Goal: Transaction & Acquisition: Purchase product/service

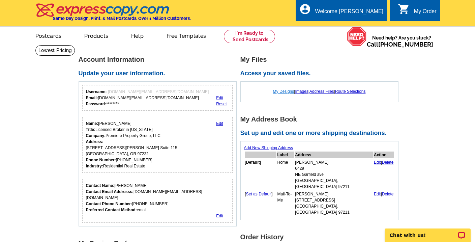
click at [277, 91] on link "My Designs" at bounding box center [283, 91] width 21 height 5
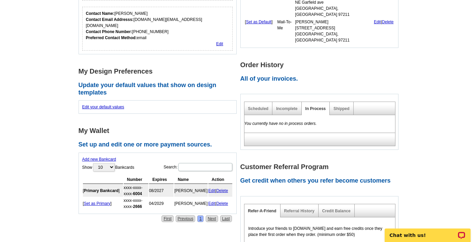
scroll to position [190, 0]
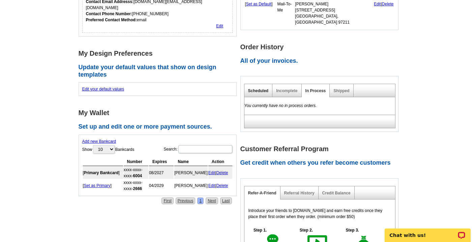
click at [257, 88] on link "Scheduled" at bounding box center [258, 90] width 21 height 5
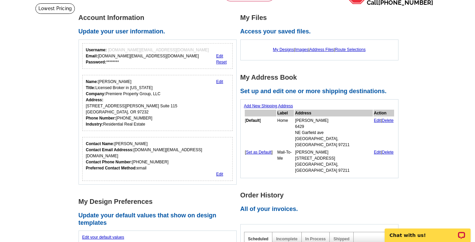
scroll to position [0, 0]
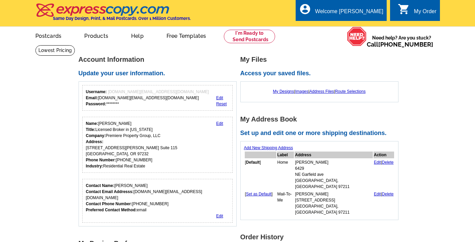
click at [382, 65] on div "My Files Access your saved files. My Designs | Images | Address Files | Route S…" at bounding box center [322, 79] width 162 height 46
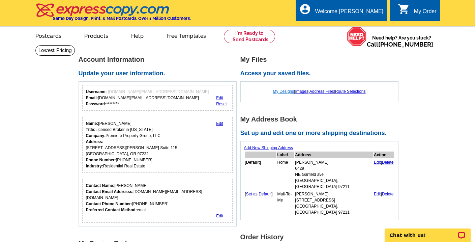
click at [280, 91] on link "My Designs" at bounding box center [283, 91] width 21 height 5
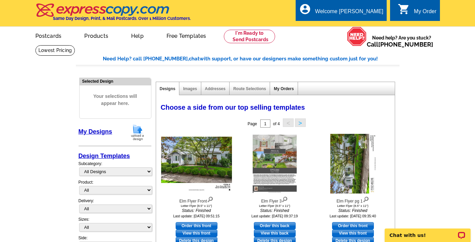
click at [285, 89] on link "My Orders" at bounding box center [284, 88] width 20 height 5
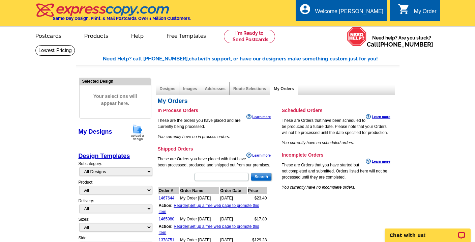
click at [100, 132] on link "My Designs" at bounding box center [96, 131] width 34 height 7
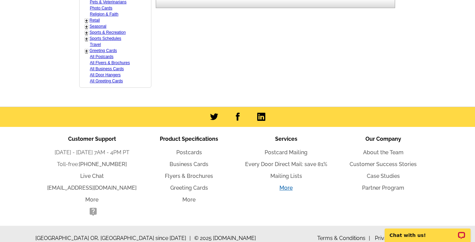
scroll to position [417, 0]
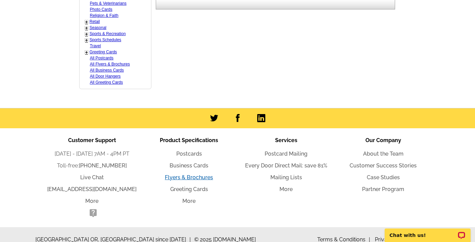
click at [187, 174] on link "Flyers & Brochures" at bounding box center [189, 177] width 48 height 6
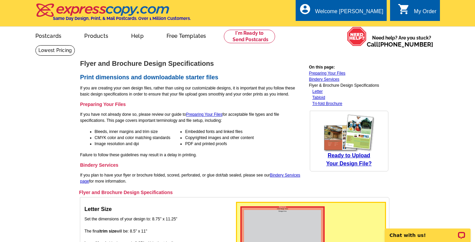
click at [414, 9] on div "My Order" at bounding box center [425, 12] width 23 height 9
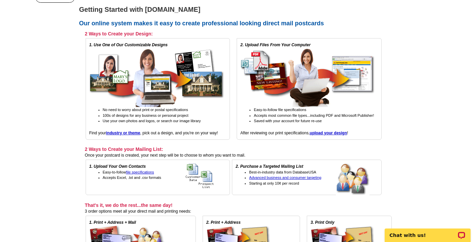
scroll to position [61, 0]
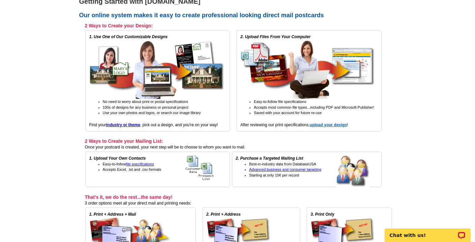
click at [330, 124] on strong "upload your design" at bounding box center [328, 124] width 37 height 5
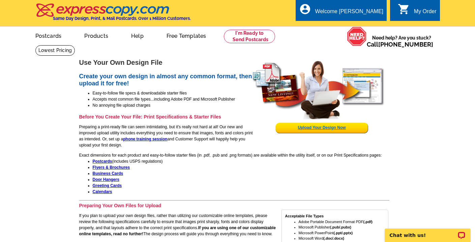
click at [319, 128] on link "Upload Your Design Now" at bounding box center [322, 127] width 48 height 5
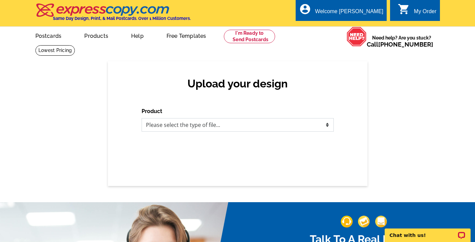
select select "2"
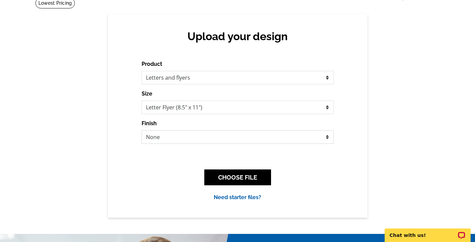
scroll to position [176, 0]
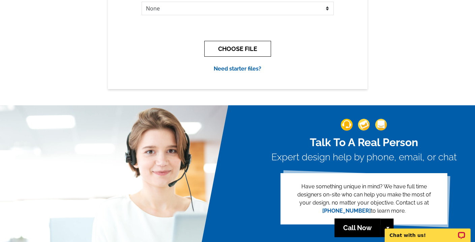
click at [238, 48] on button "CHOOSE FILE" at bounding box center [237, 49] width 67 height 16
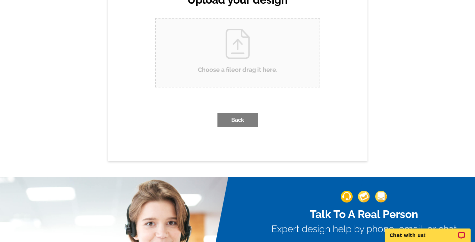
scroll to position [0, 0]
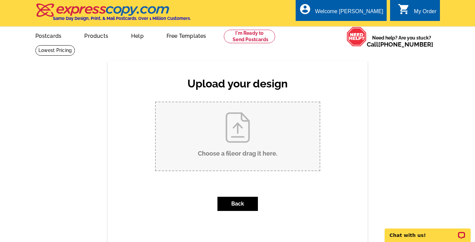
click at [239, 152] on input "Choose a file or drag it here ." at bounding box center [238, 136] width 164 height 68
type input "C:\fakepath\Flyer for Cleveland-Print.pdf"
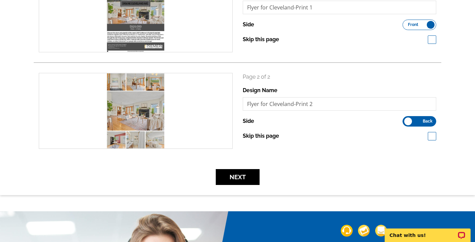
scroll to position [150, 0]
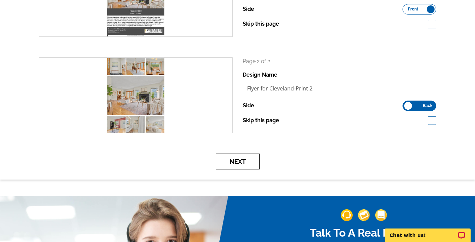
click at [239, 162] on button "Next" at bounding box center [238, 162] width 44 height 16
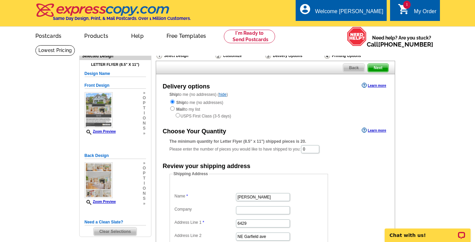
click at [227, 56] on div "Customize" at bounding box center [240, 55] width 50 height 7
drag, startPoint x: 311, startPoint y: 146, endPoint x: 298, endPoint y: 144, distance: 12.9
click at [298, 144] on div "The minimum quantity for Letter Flyer (8.5" x 11") shipped pieces is 20. Please…" at bounding box center [276, 146] width 212 height 16
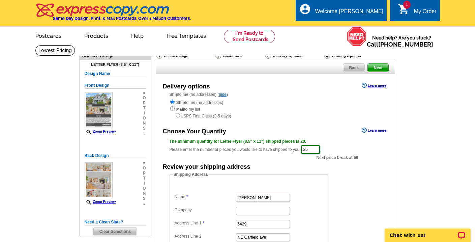
type input "25"
click at [321, 117] on div "USPS First Class (3-5 days)" at bounding box center [276, 115] width 212 height 7
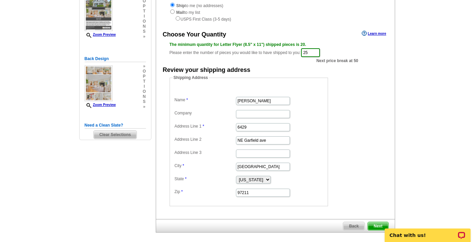
scroll to position [124, 0]
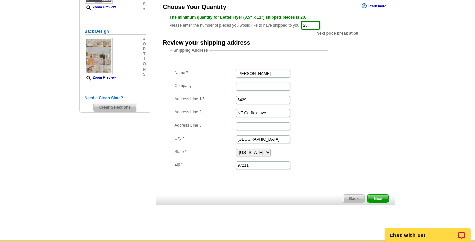
click at [378, 196] on span "Next" at bounding box center [378, 199] width 20 height 8
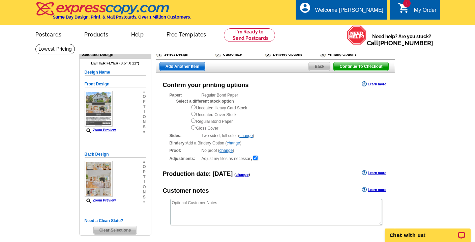
scroll to position [17, 0]
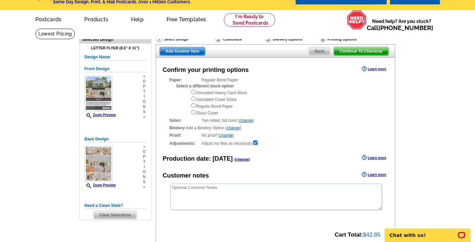
click at [193, 111] on input "radio" at bounding box center [193, 112] width 4 height 4
radio input "true"
click at [193, 98] on input "radio" at bounding box center [193, 98] width 4 height 4
radio input "true"
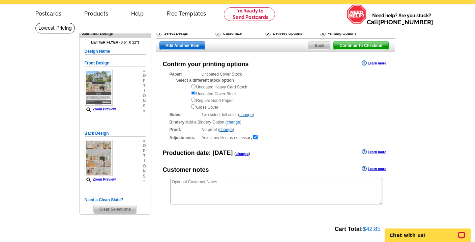
scroll to position [21, 0]
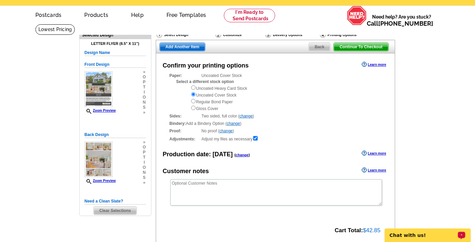
click at [431, 234] on p "Chat with us!" at bounding box center [423, 234] width 67 height 5
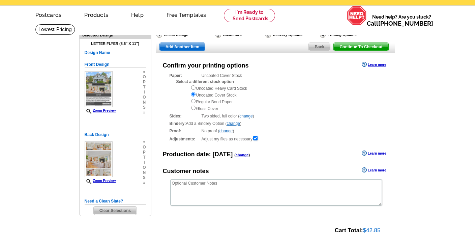
click at [192, 106] on input "radio" at bounding box center [193, 108] width 4 height 4
radio input "true"
click at [319, 48] on span "Back" at bounding box center [319, 47] width 21 height 8
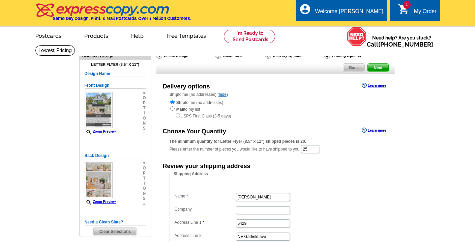
click at [171, 101] on input "radio" at bounding box center [172, 102] width 4 height 4
click at [171, 103] on input "radio" at bounding box center [172, 102] width 4 height 4
click at [173, 103] on input "radio" at bounding box center [172, 102] width 4 height 4
click at [173, 102] on input "radio" at bounding box center [172, 102] width 4 height 4
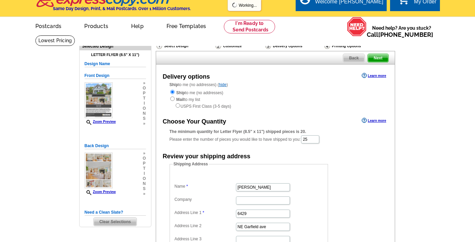
scroll to position [135, 0]
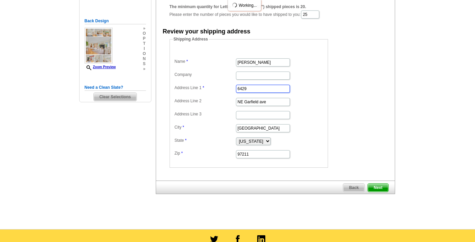
drag, startPoint x: 236, startPoint y: 85, endPoint x: 206, endPoint y: 81, distance: 29.9
drag, startPoint x: 269, startPoint y: 100, endPoint x: 206, endPoint y: 94, distance: 63.4
type input "d"
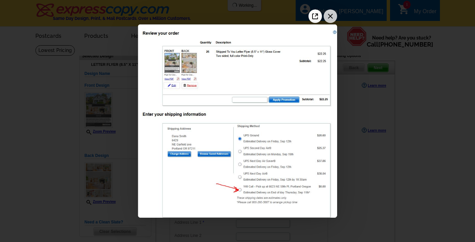
click at [335, 18] on icon "Close the image preview" at bounding box center [330, 16] width 11 height 11
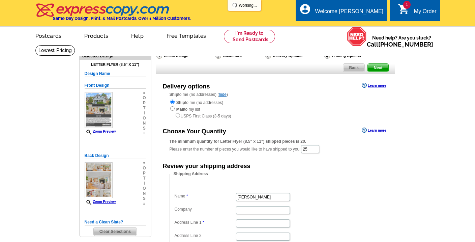
click at [281, 54] on div "Delivery Options" at bounding box center [294, 56] width 59 height 8
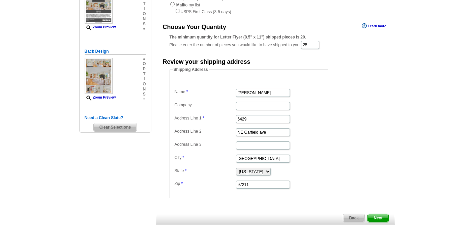
click at [321, 212] on div "Back Next" at bounding box center [276, 217] width 240 height 13
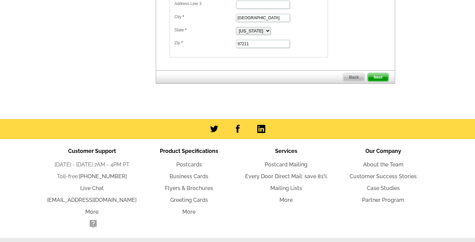
scroll to position [263, 0]
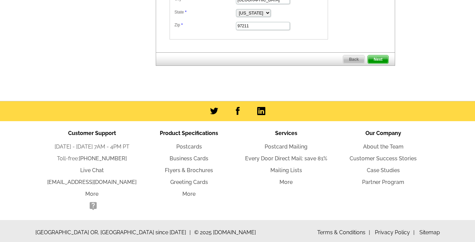
click at [380, 55] on span "Next" at bounding box center [378, 59] width 20 height 8
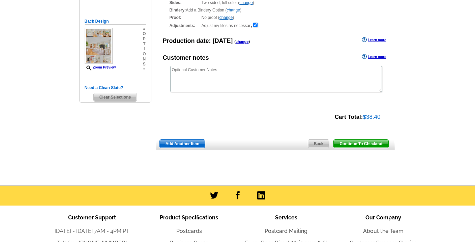
scroll to position [132, 0]
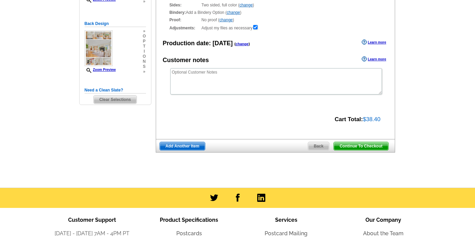
click at [317, 143] on span "Back" at bounding box center [318, 146] width 21 height 8
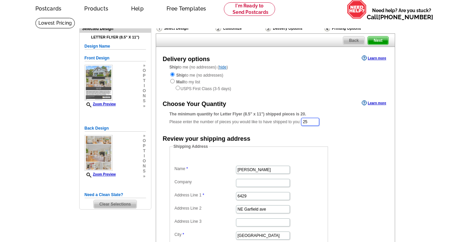
drag, startPoint x: 314, startPoint y: 121, endPoint x: 292, endPoint y: 117, distance: 23.3
click at [297, 118] on div "The minimum quantity for Letter Flyer (8.5" x 11") shipped pieces is 20. Please…" at bounding box center [276, 119] width 212 height 16
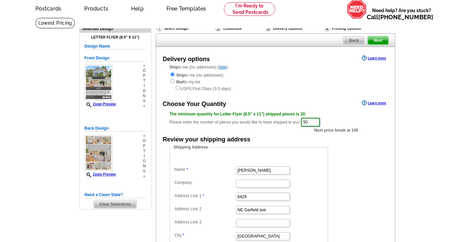
type input "50"
click at [315, 99] on div "Choose Your Quantity Learn more" at bounding box center [275, 104] width 239 height 10
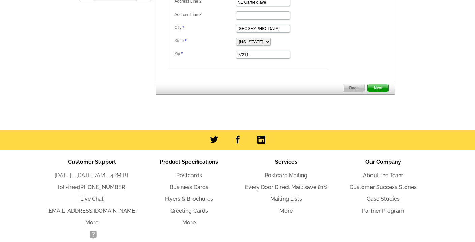
scroll to position [247, 0]
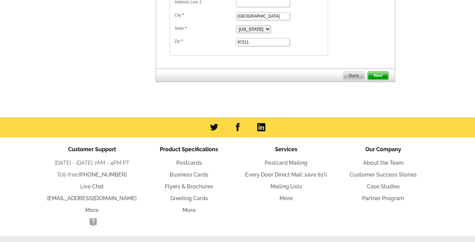
click at [376, 73] on span "Next" at bounding box center [378, 76] width 20 height 8
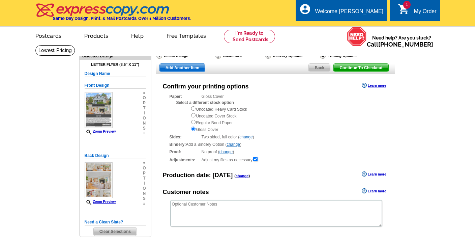
click at [315, 106] on div "Uncoated Heavy Card Stock Uncoated Cover Stock Regular Bond Paper Gloss Cover" at bounding box center [286, 119] width 191 height 27
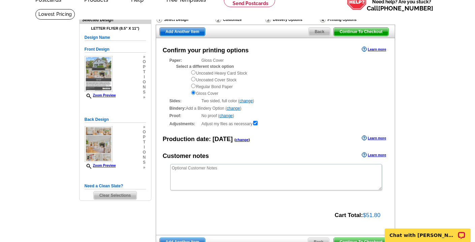
scroll to position [57, 0]
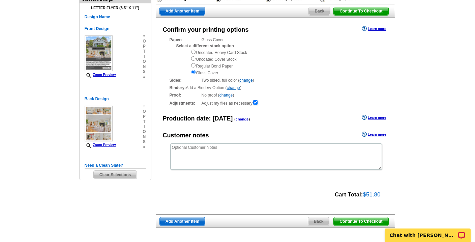
click at [355, 218] on span "Continue To Checkout" at bounding box center [361, 221] width 54 height 8
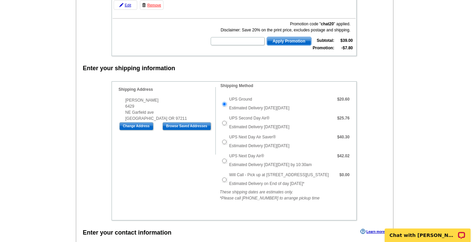
click at [224, 179] on input "Will Call - Pick up at [STREET_ADDRESS][US_STATE]" at bounding box center [224, 179] width 4 height 4
radio input "true"
click at [422, 234] on p "Chat with [PERSON_NAME]" at bounding box center [423, 234] width 67 height 5
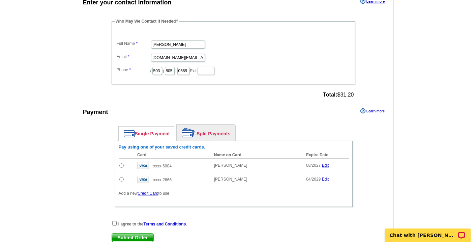
scroll to position [378, 0]
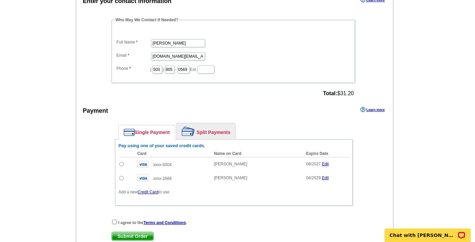
click at [220, 133] on link "Split Payments" at bounding box center [206, 131] width 59 height 16
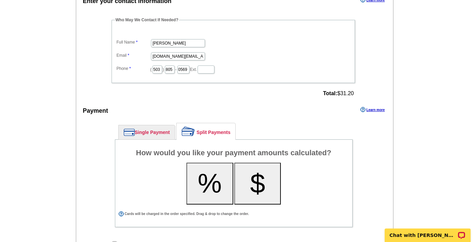
click at [215, 186] on button "%" at bounding box center [210, 184] width 47 height 42
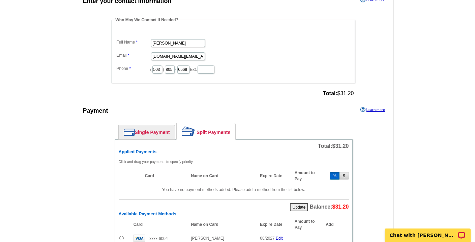
click at [215, 186] on td "You have no payment methods added. Please add a method from the list below." at bounding box center [234, 189] width 230 height 13
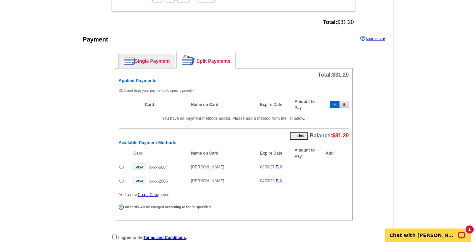
click at [121, 166] on input "radio" at bounding box center [121, 167] width 4 height 4
radio input "true"
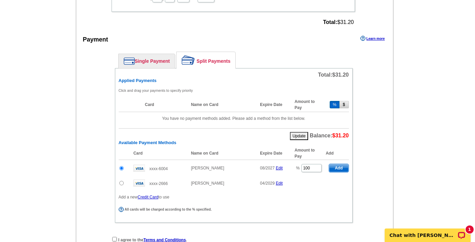
click at [122, 183] on input "radio" at bounding box center [121, 183] width 4 height 4
radio input "true"
drag, startPoint x: 315, startPoint y: 182, endPoint x: 303, endPoint y: 180, distance: 11.9
click at [303, 180] on input "100" at bounding box center [312, 182] width 20 height 8
click at [290, 211] on div "All cards will be charged according to the % specified." at bounding box center [233, 209] width 229 height 5
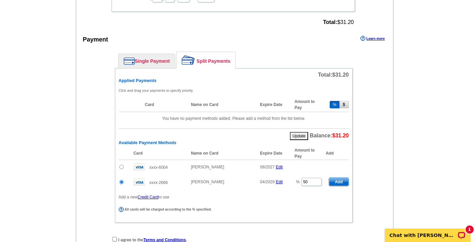
click at [150, 61] on link "Single Payment" at bounding box center [147, 61] width 56 height 14
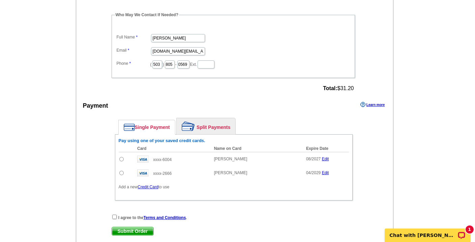
scroll to position [391, 0]
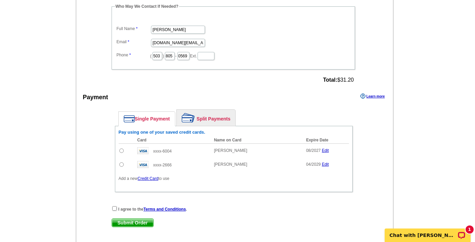
click at [211, 116] on link "Split Payments" at bounding box center [206, 118] width 59 height 16
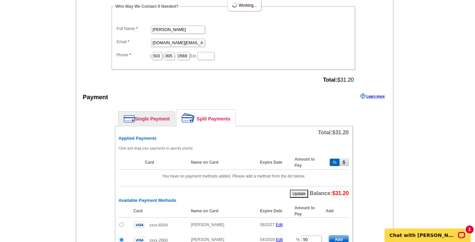
type input "100"
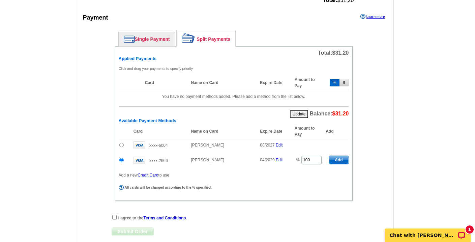
scroll to position [484, 0]
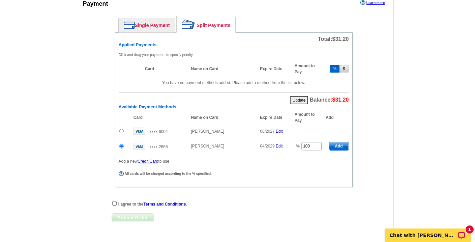
click at [119, 130] on input "radio" at bounding box center [121, 131] width 4 height 4
radio input "true"
drag, startPoint x: 312, startPoint y: 133, endPoint x: 300, endPoint y: 133, distance: 12.8
click at [300, 133] on td "% 100" at bounding box center [309, 132] width 34 height 17
click at [342, 133] on span "Add" at bounding box center [338, 132] width 19 height 8
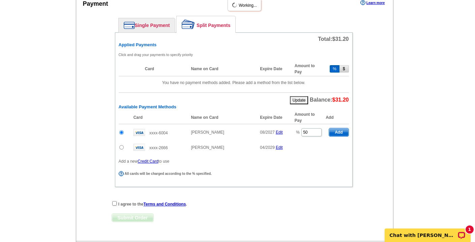
type input "100"
radio input "false"
type input "50"
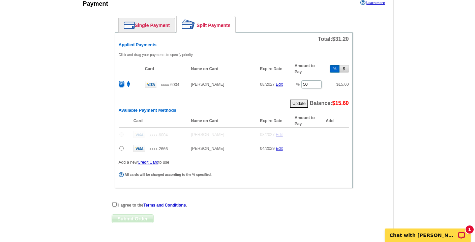
click at [120, 147] on input "radio" at bounding box center [121, 148] width 4 height 4
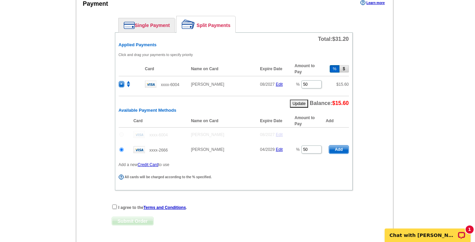
click at [341, 150] on span "Add" at bounding box center [338, 149] width 19 height 8
radio input "false"
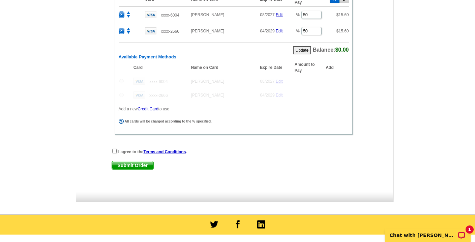
scroll to position [555, 0]
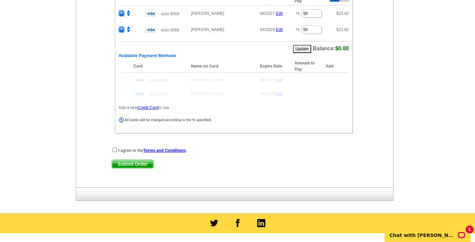
click at [114, 150] on input "checkbox" at bounding box center [114, 149] width 4 height 4
checkbox input "true"
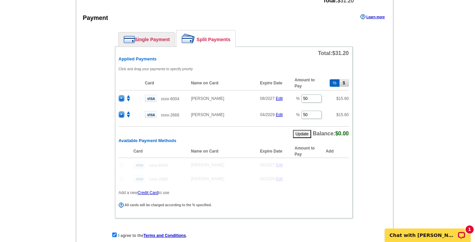
scroll to position [571, 0]
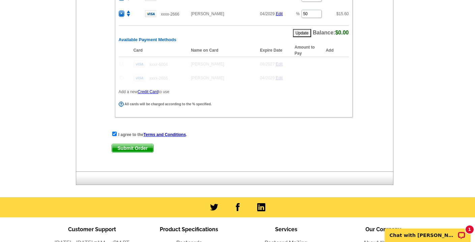
click at [135, 148] on span "Submit Order" at bounding box center [132, 148] width 41 height 8
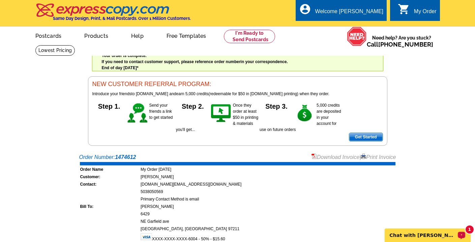
click at [413, 237] on p "Chat with [PERSON_NAME]" at bounding box center [423, 234] width 67 height 5
